Goal: Task Accomplishment & Management: Complete application form

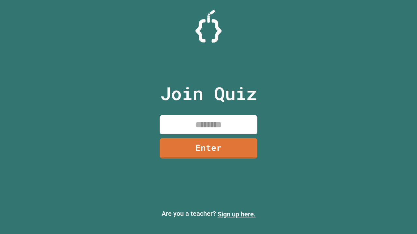
click at [236, 215] on link "Sign up here." at bounding box center [236, 215] width 38 height 8
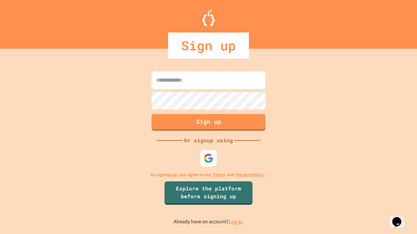
click at [236, 222] on link "Log in." at bounding box center [236, 222] width 15 height 7
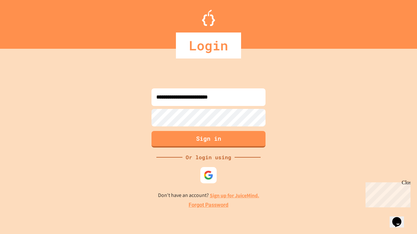
type input "**********"
